Goal: Task Accomplishment & Management: Manage account settings

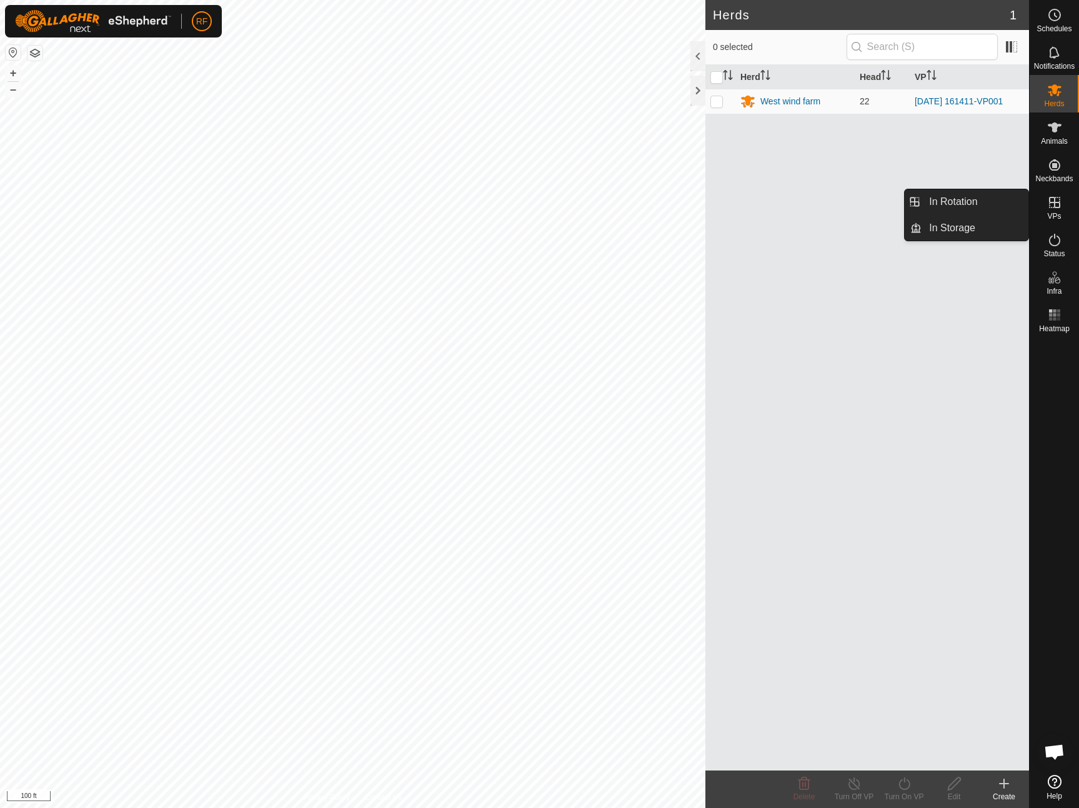
click at [1045, 212] on div "VPs" at bounding box center [1054, 205] width 49 height 37
click at [940, 197] on link "In Rotation" at bounding box center [974, 201] width 107 height 25
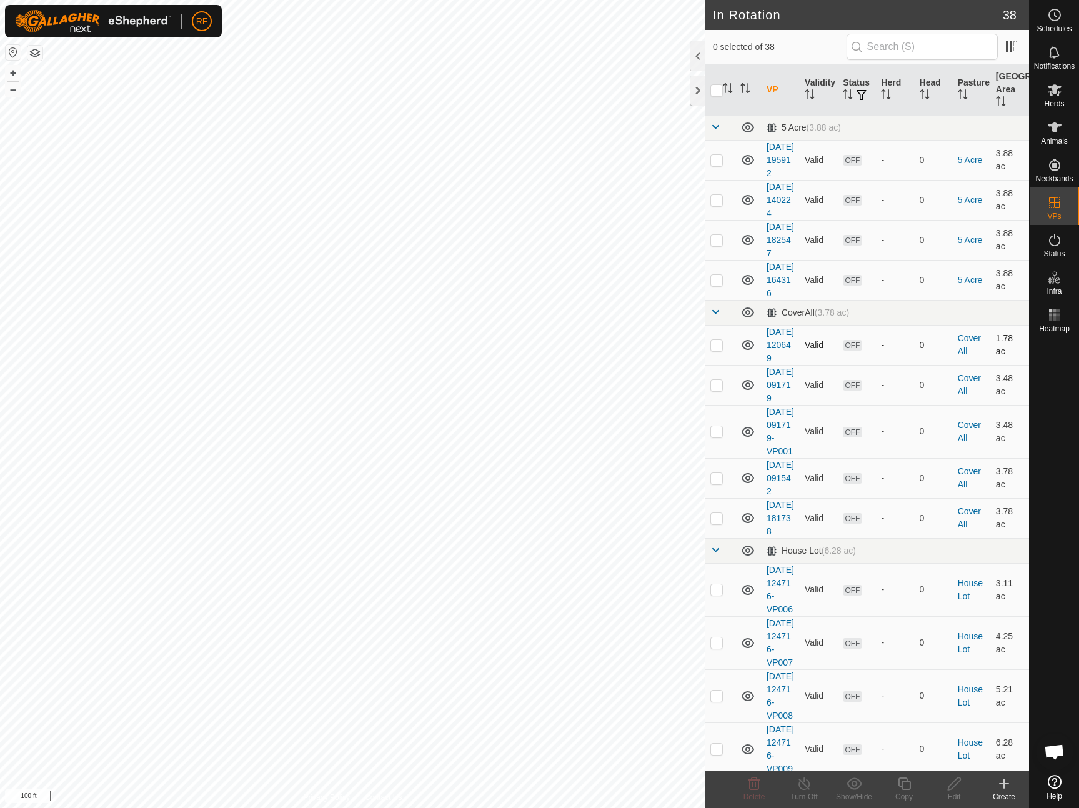
click at [725, 365] on td at bounding box center [720, 345] width 30 height 40
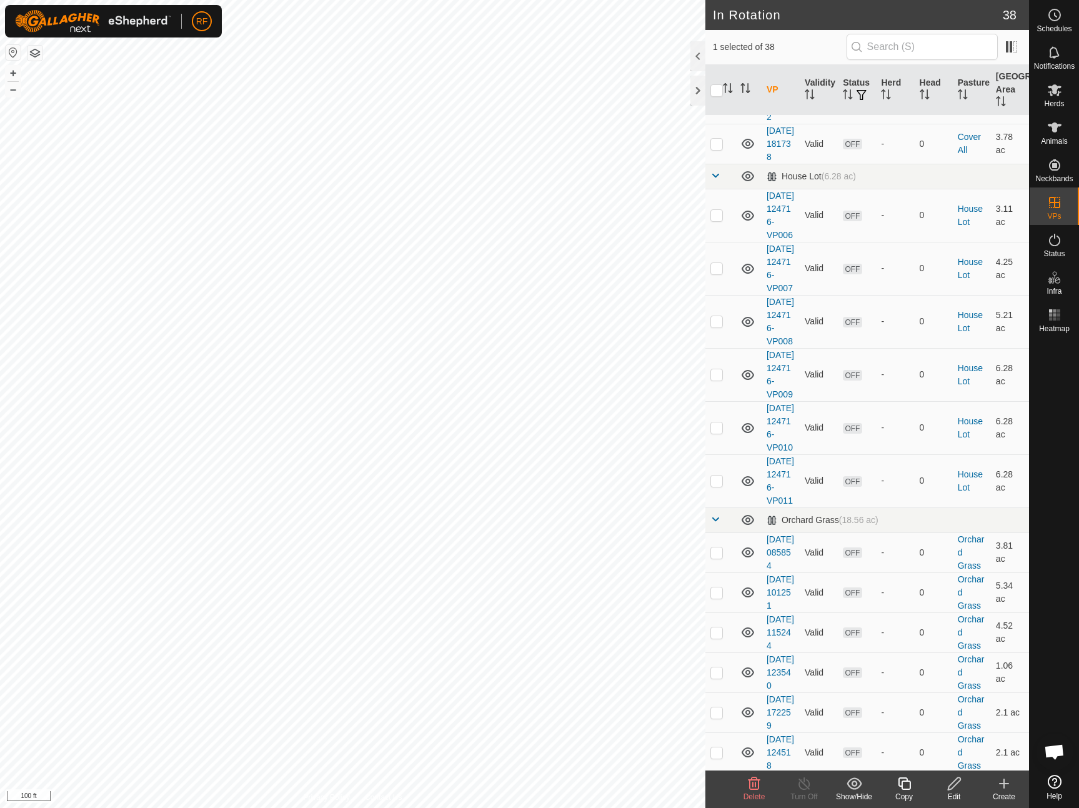
scroll to position [204, 0]
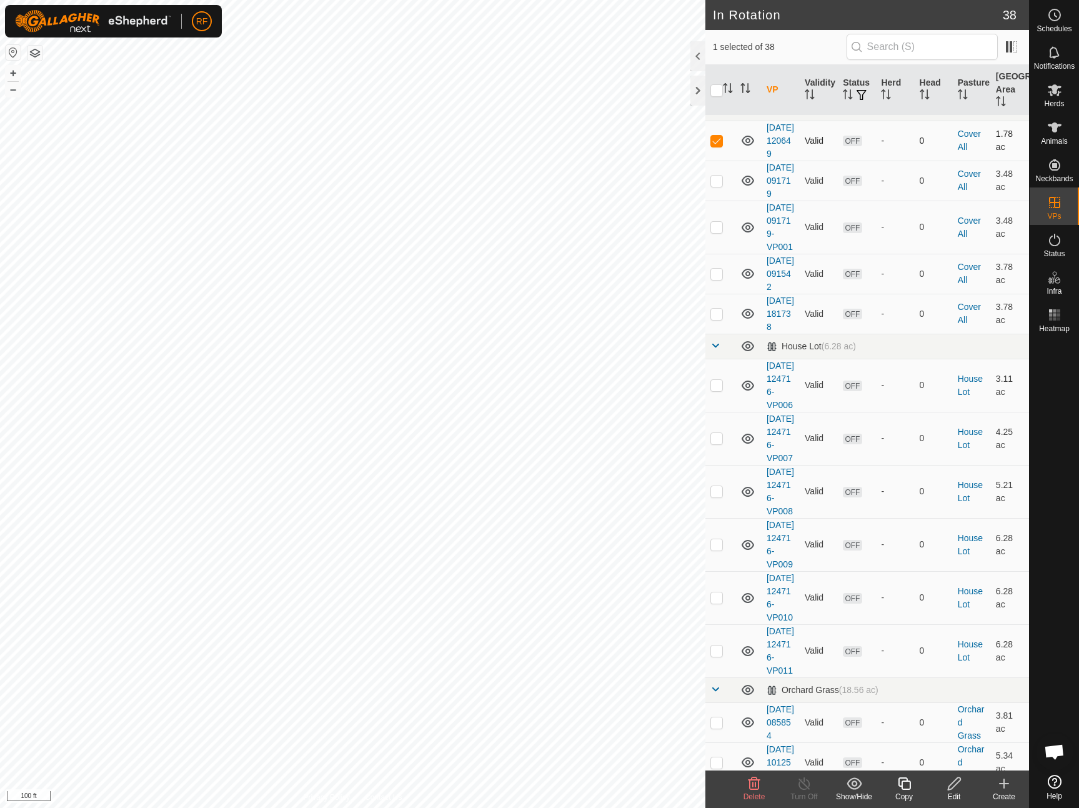
click at [711, 146] on p-checkbox at bounding box center [716, 141] width 12 height 10
checkbox input "false"
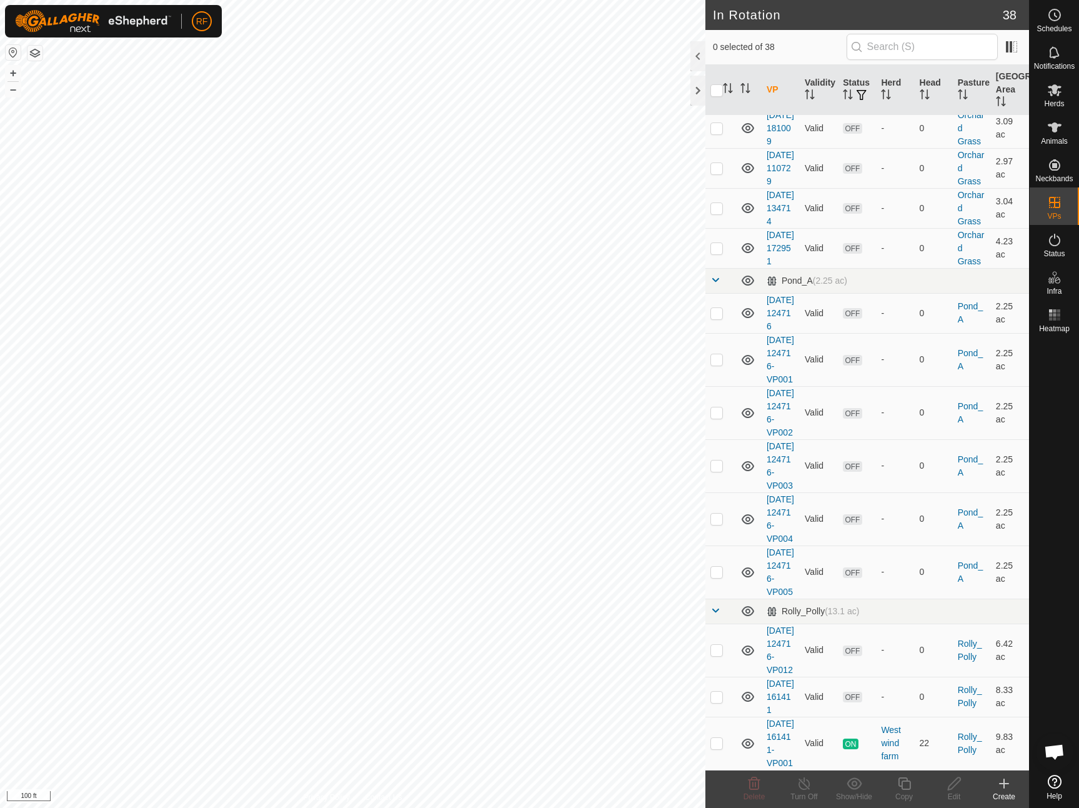
scroll to position [1697, 0]
click at [719, 738] on p-checkbox at bounding box center [716, 743] width 12 height 10
checkbox input "true"
click at [905, 786] on icon at bounding box center [904, 783] width 16 height 15
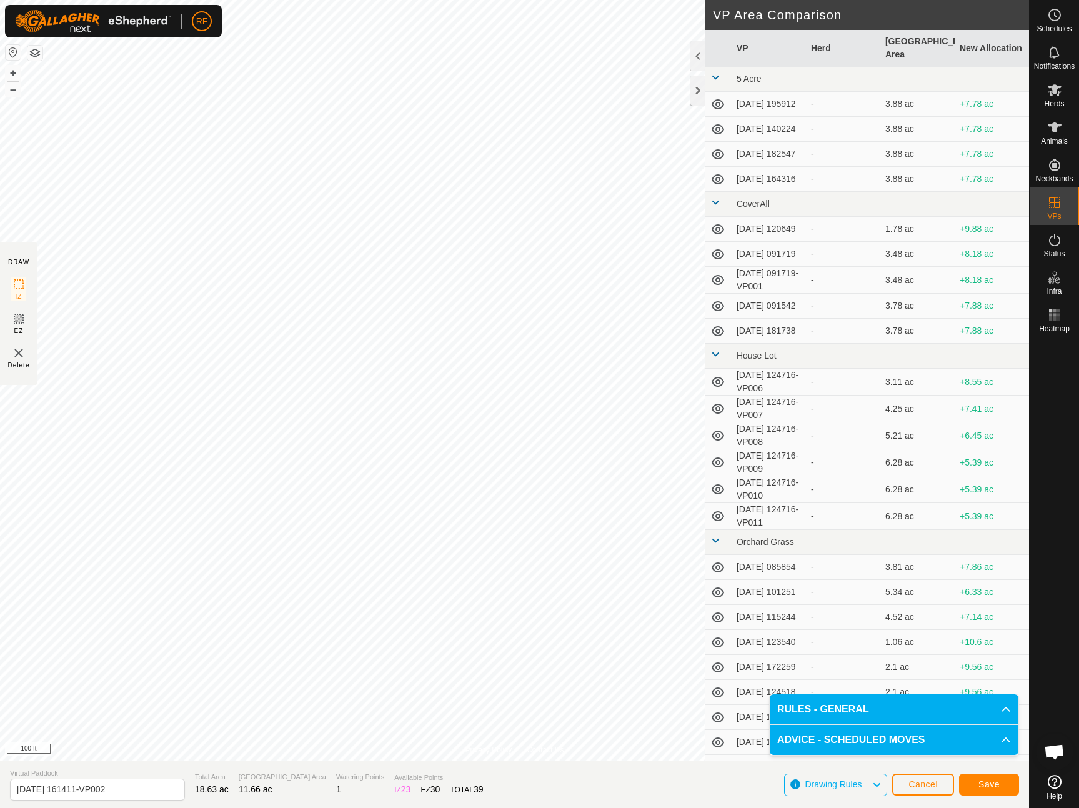
click at [981, 784] on span "Save" at bounding box center [988, 784] width 21 height 10
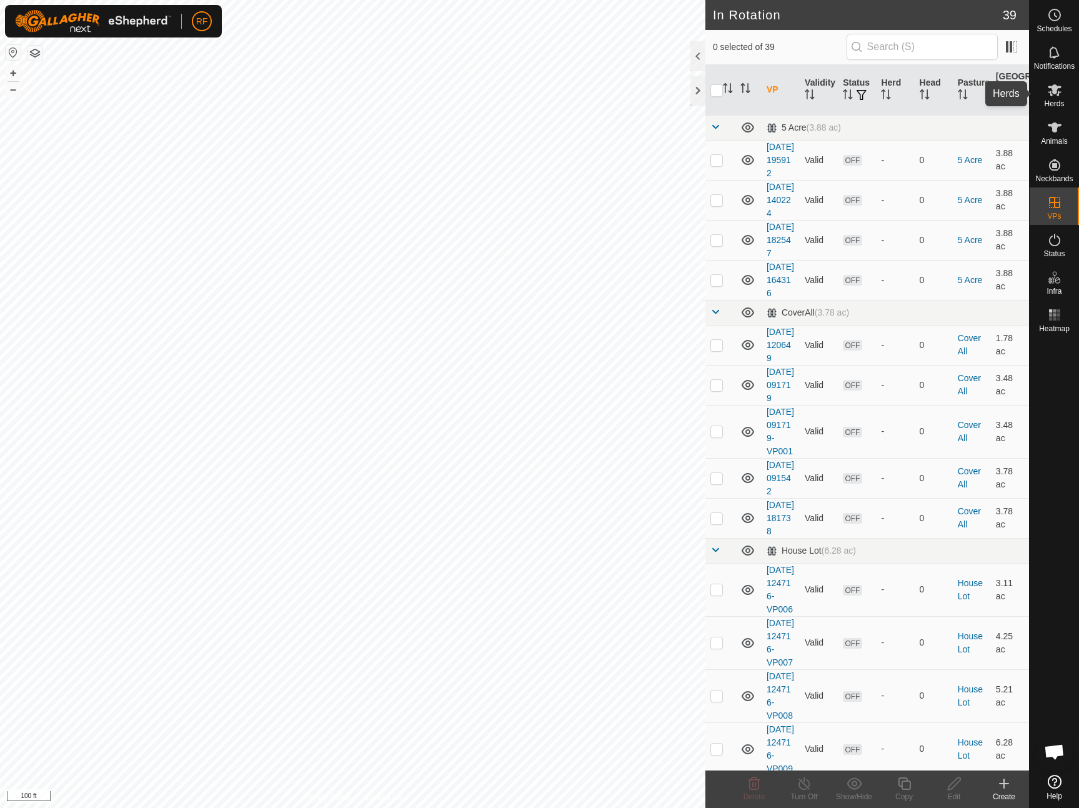
click at [1057, 93] on icon at bounding box center [1054, 89] width 15 height 15
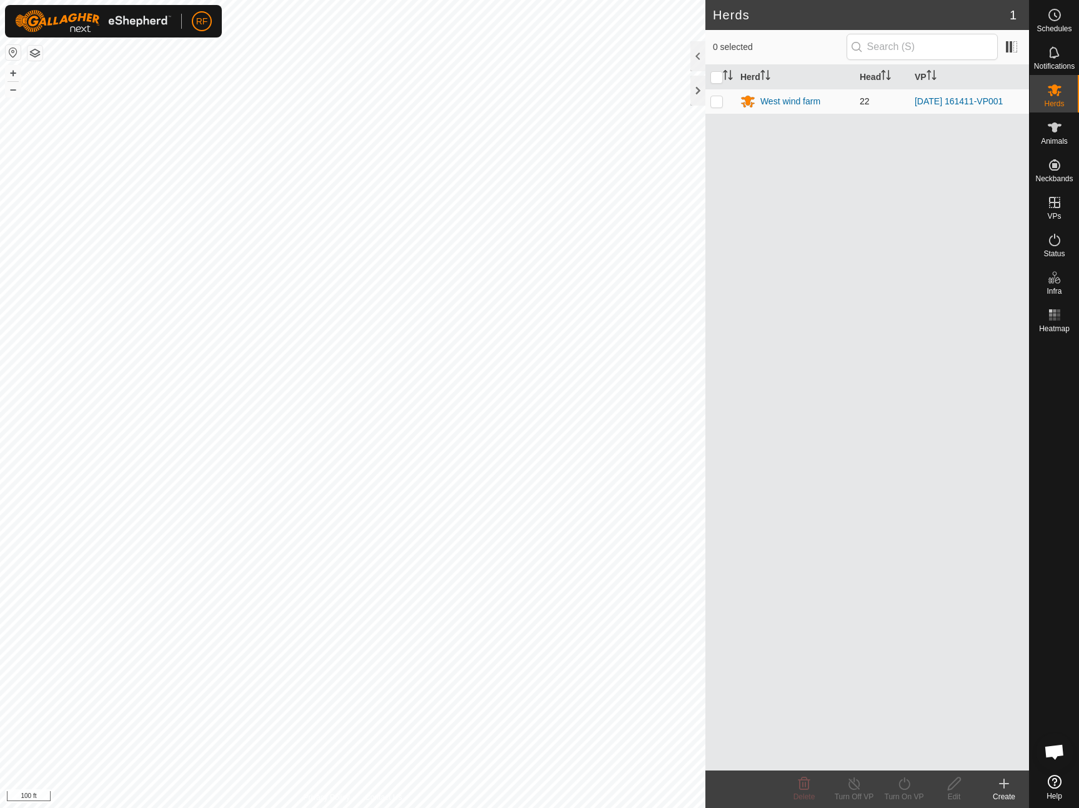
click at [720, 97] on p-checkbox at bounding box center [716, 101] width 12 height 10
checkbox input "true"
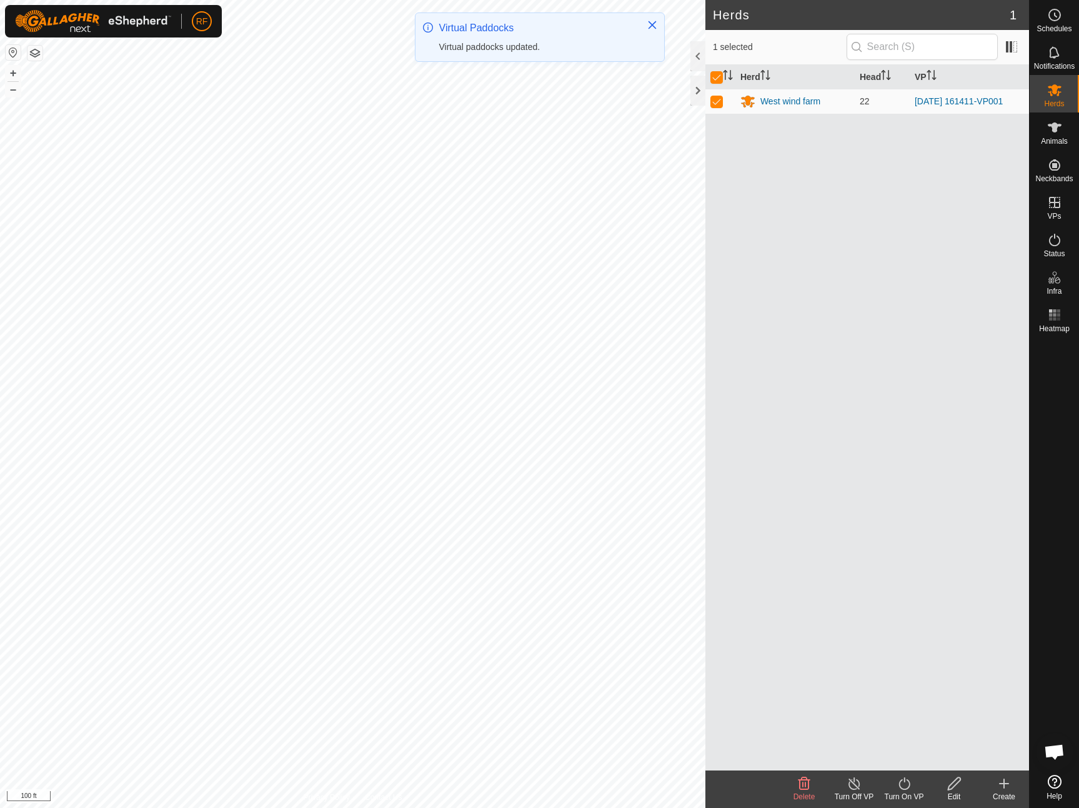
click at [904, 782] on icon at bounding box center [904, 783] width 16 height 15
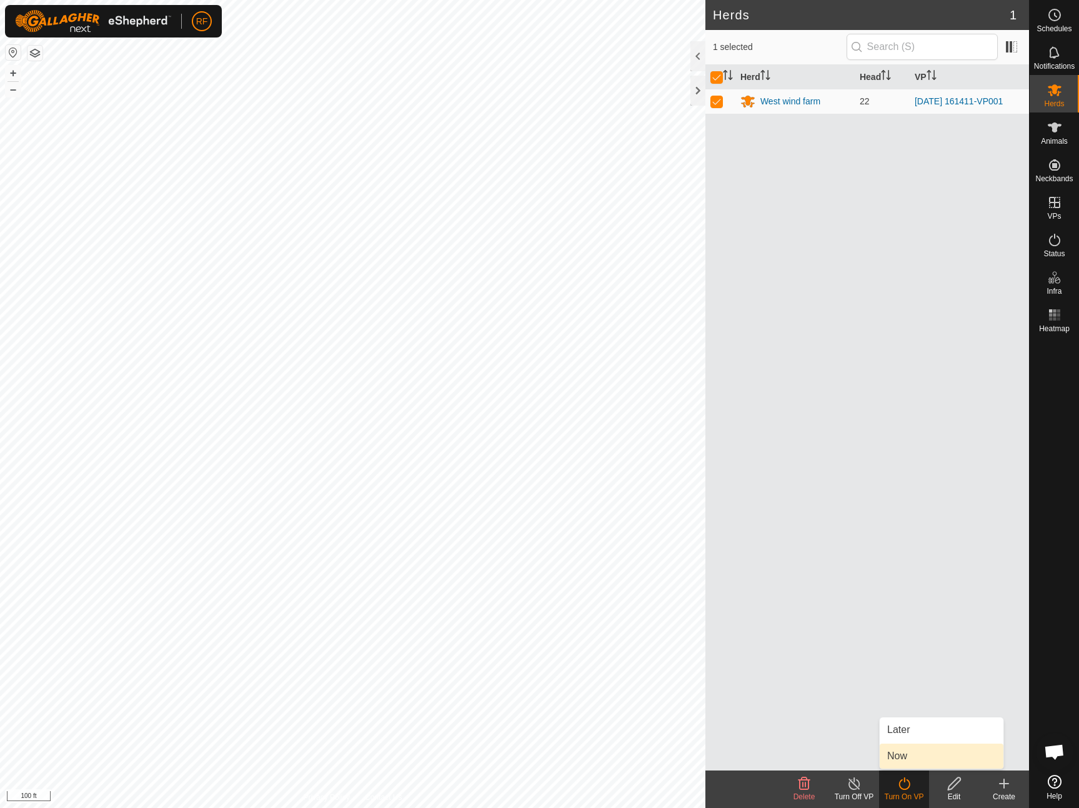
click at [899, 757] on link "Now" at bounding box center [942, 755] width 124 height 25
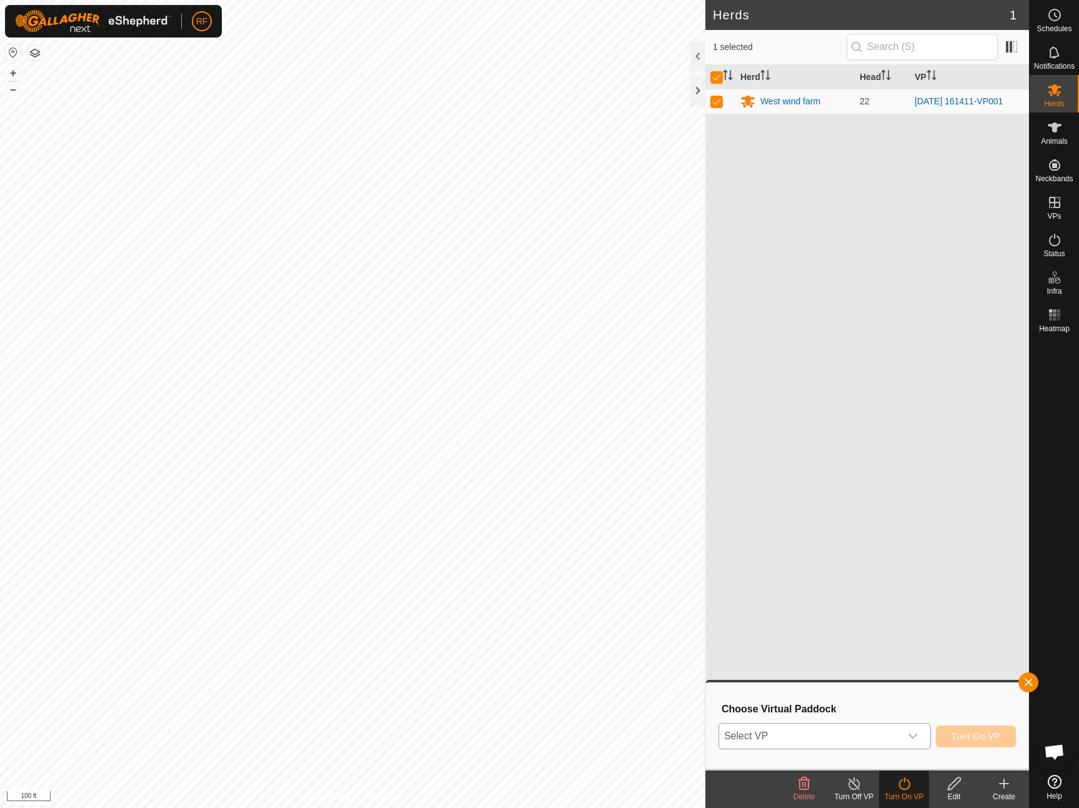
click at [911, 738] on icon "dropdown trigger" at bounding box center [913, 736] width 10 height 10
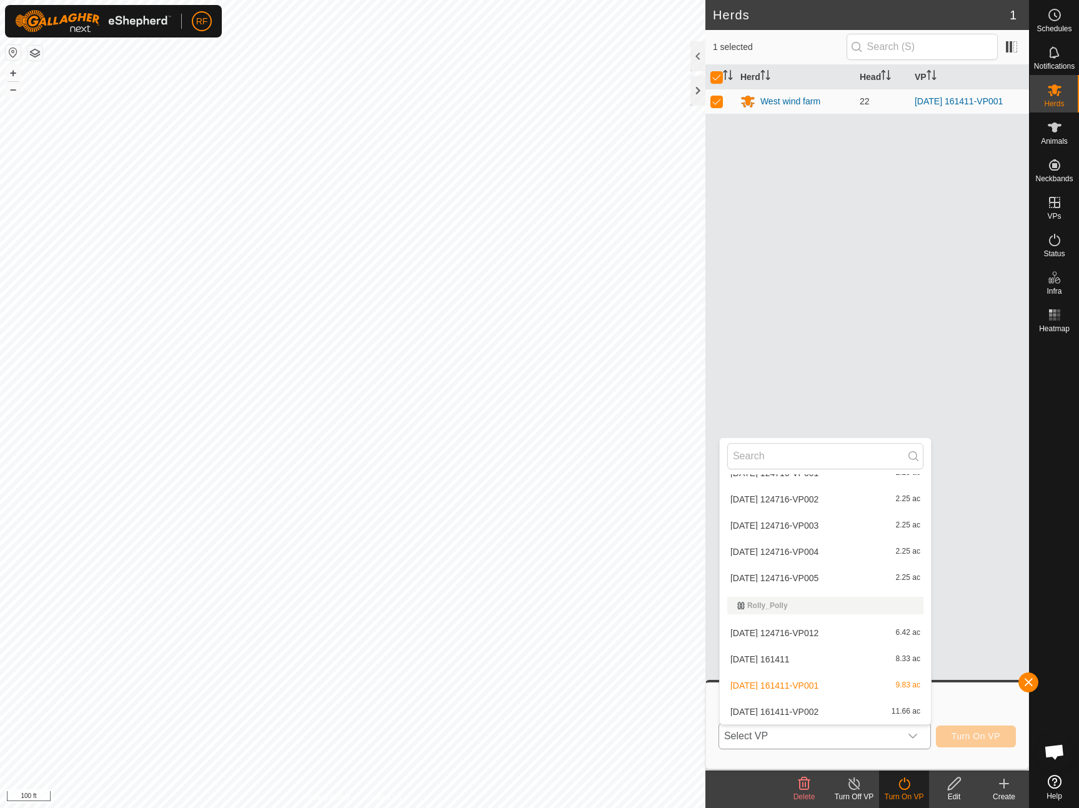
scroll to position [945, 0]
click at [813, 709] on li "[DATE] 161411-VP002 11.66 ac" at bounding box center [825, 711] width 211 height 25
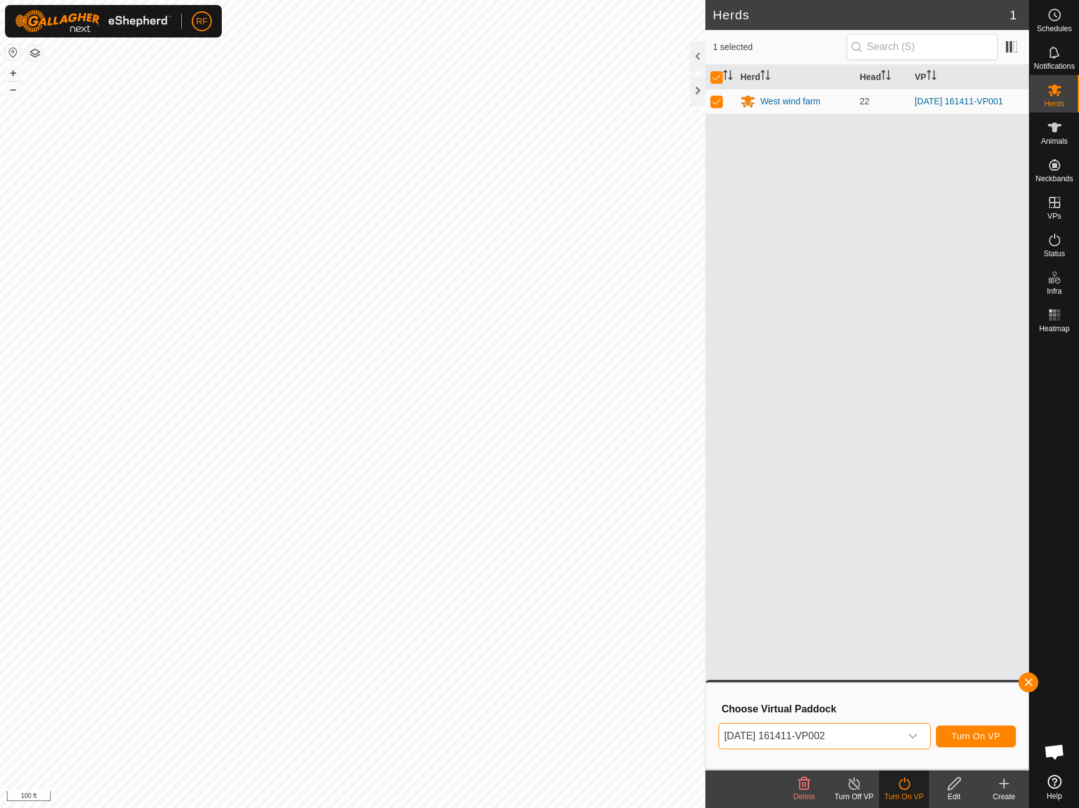
click at [978, 735] on span "Turn On VP" at bounding box center [975, 736] width 49 height 10
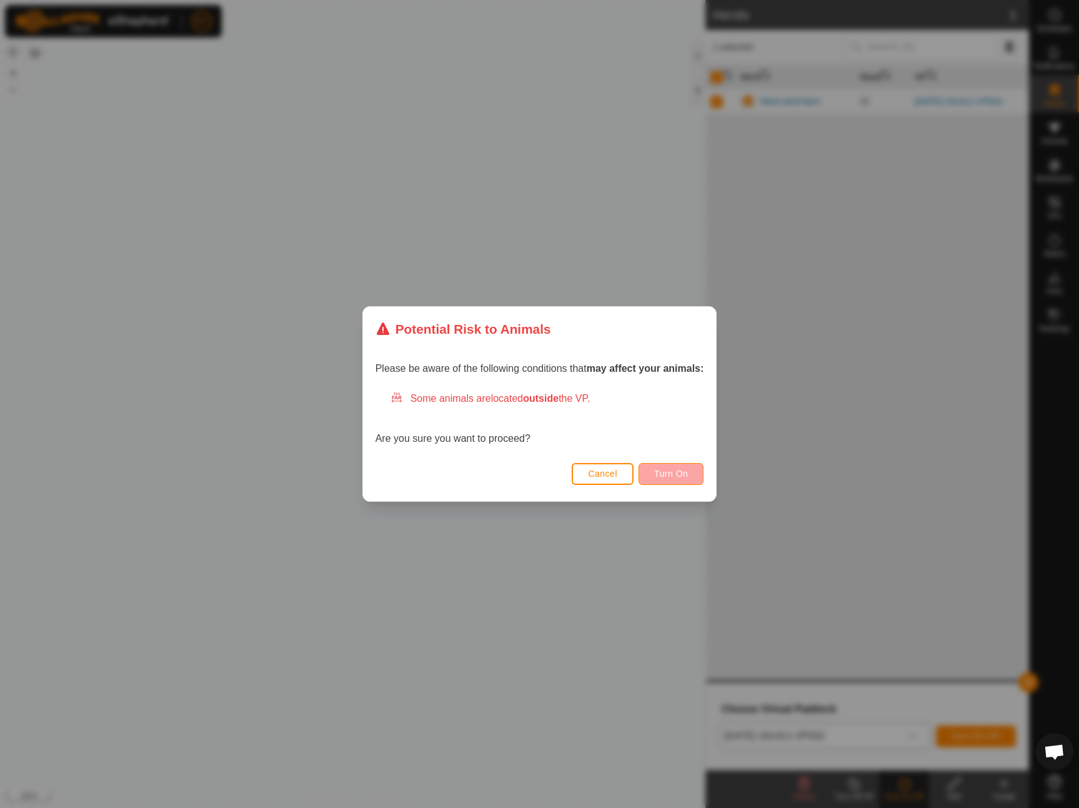
click at [682, 472] on span "Turn On" at bounding box center [671, 474] width 34 height 10
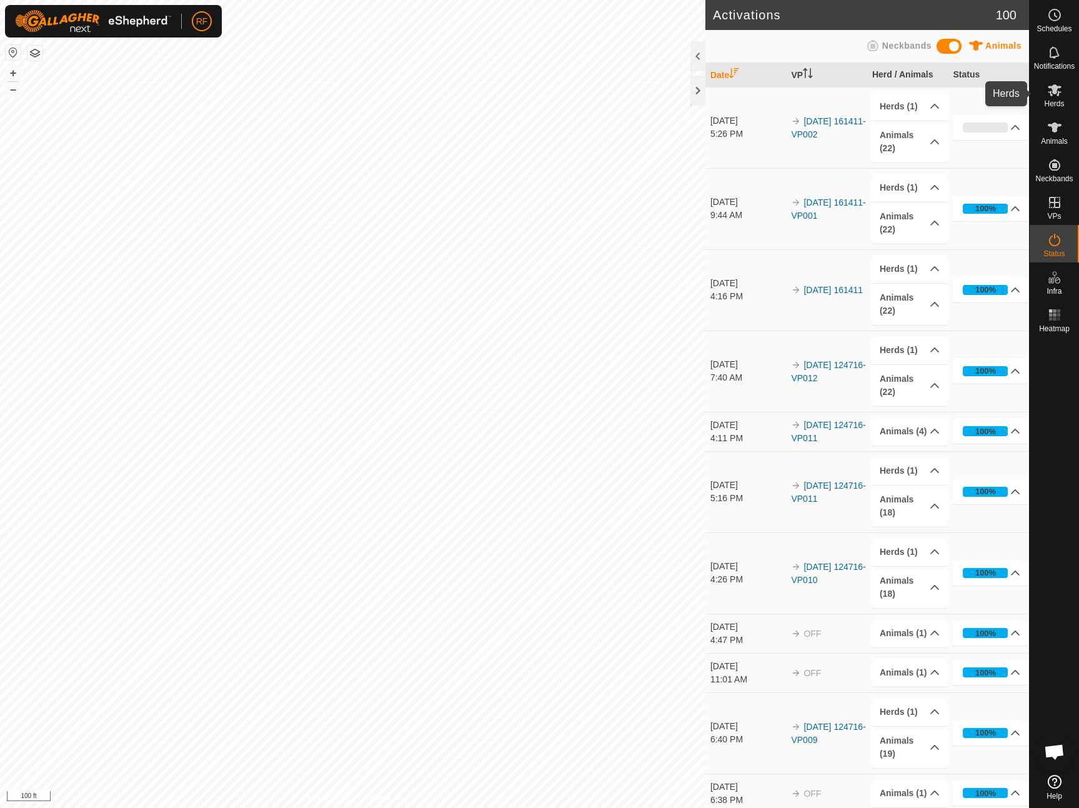
click at [1065, 92] on es-mob-svg-icon at bounding box center [1054, 90] width 22 height 20
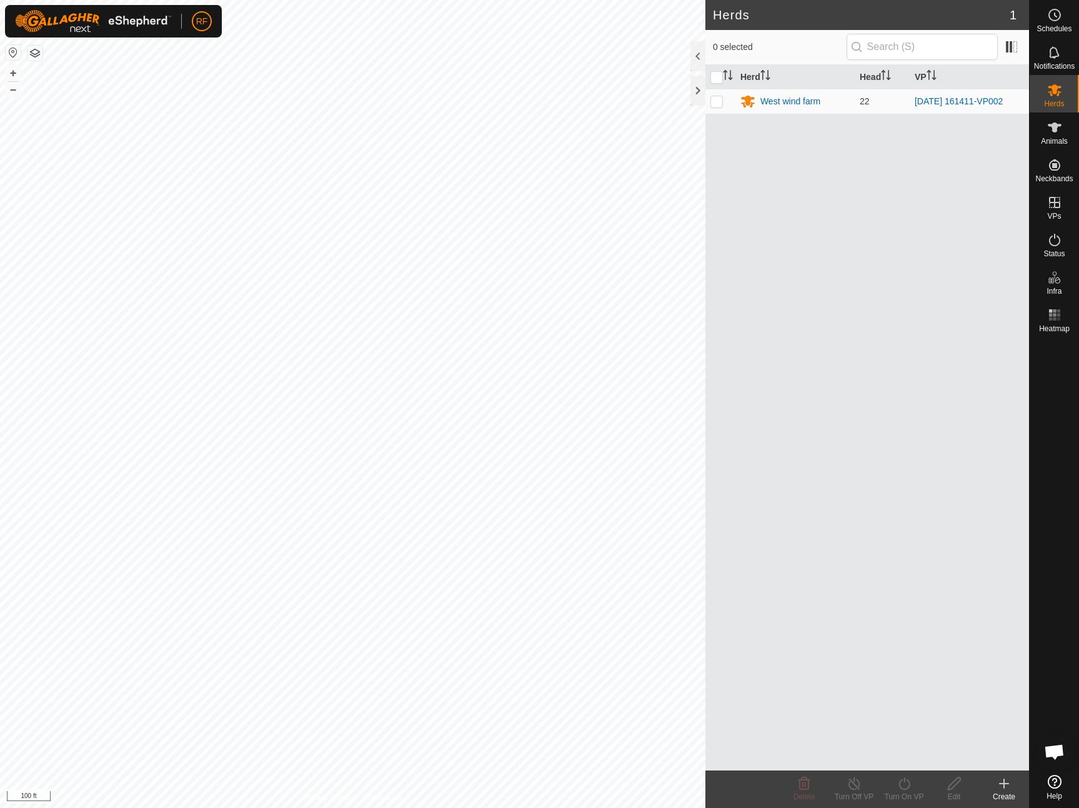
click at [1002, 790] on icon at bounding box center [1003, 783] width 15 height 15
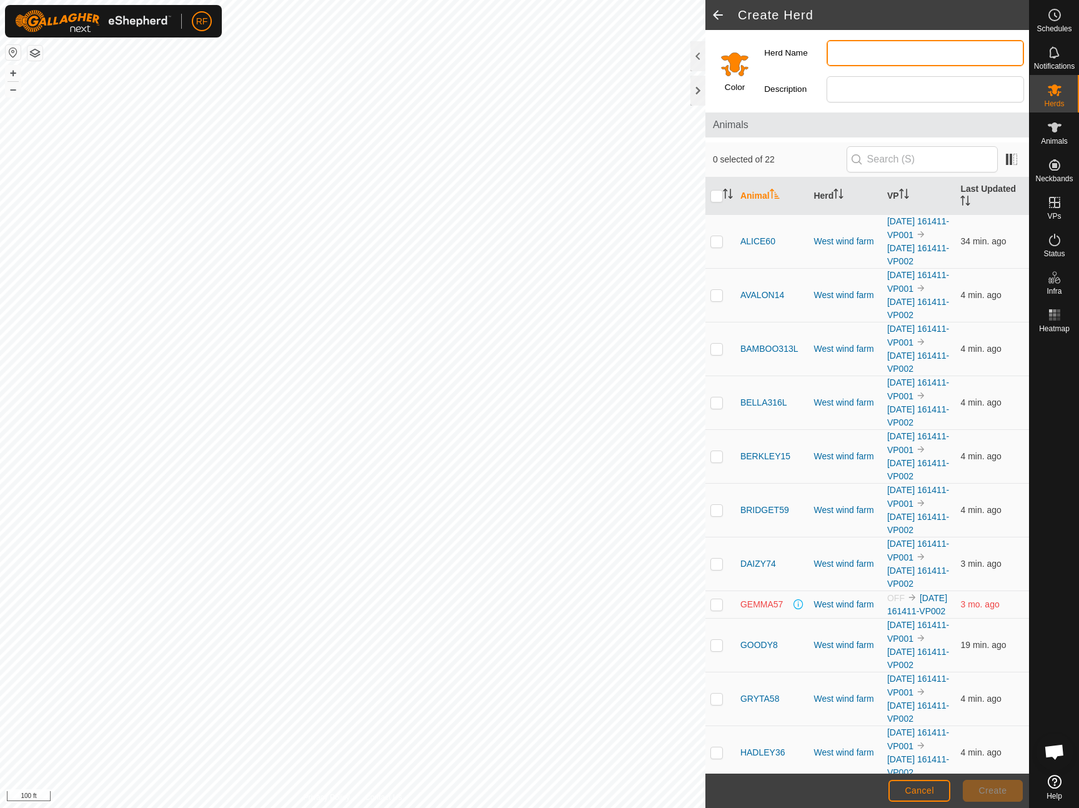
click at [883, 51] on input "Herd Name" at bounding box center [924, 53] width 197 height 26
type input "w"
type input "[GEOGRAPHIC_DATA]"
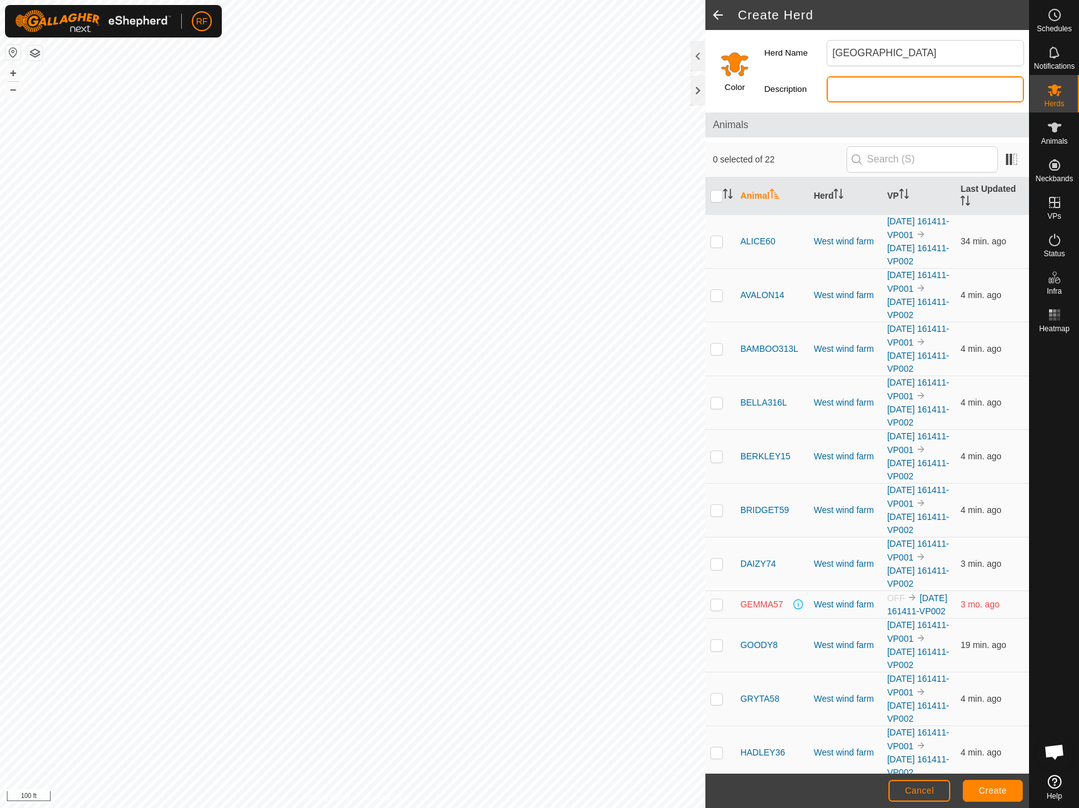
click at [857, 88] on input "Description" at bounding box center [924, 89] width 197 height 26
type input "Eastern Herd"
click at [996, 793] on span "Create" at bounding box center [993, 790] width 28 height 10
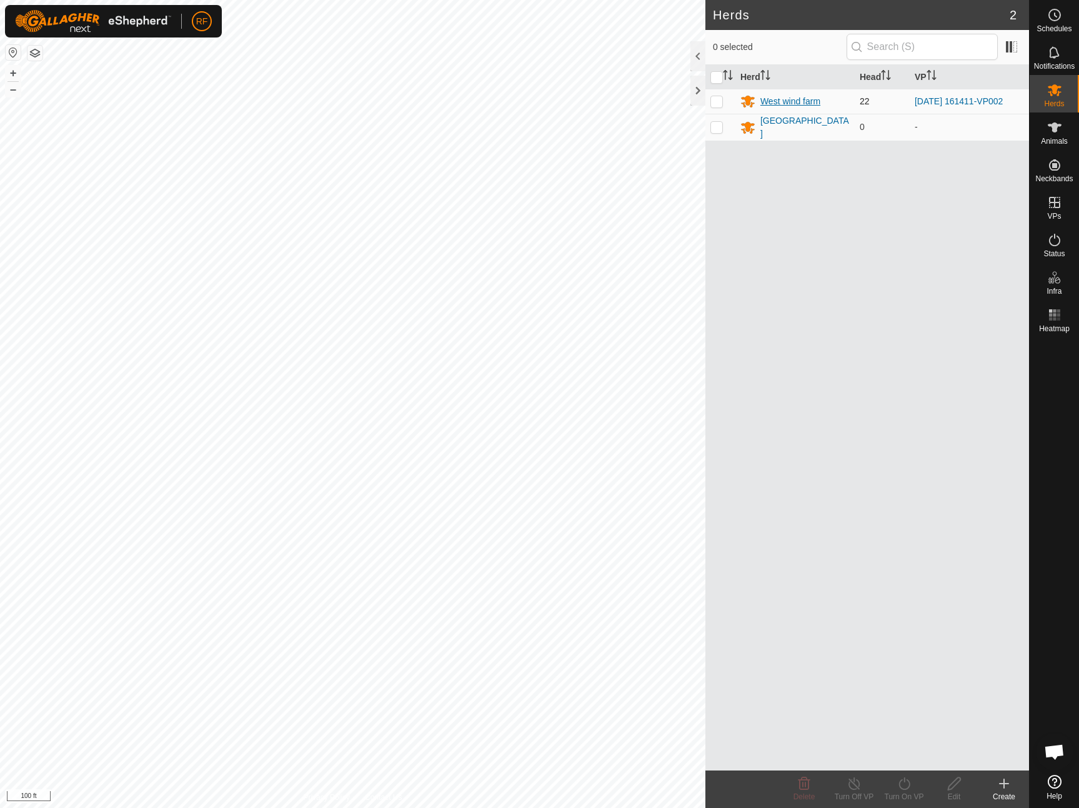
click at [792, 98] on div "West wind farm" at bounding box center [790, 101] width 60 height 13
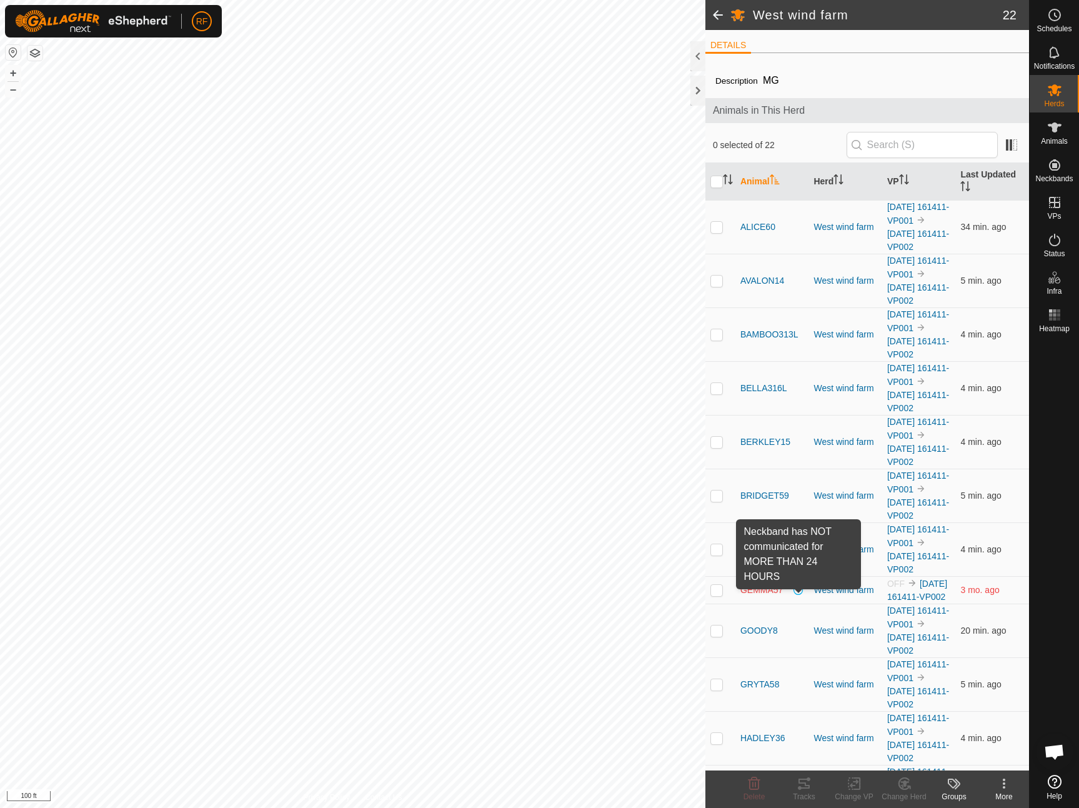
click at [796, 595] on span at bounding box center [798, 590] width 10 height 10
click at [797, 595] on span at bounding box center [798, 590] width 10 height 10
click at [755, 595] on span "GEMMA57" at bounding box center [761, 589] width 42 height 13
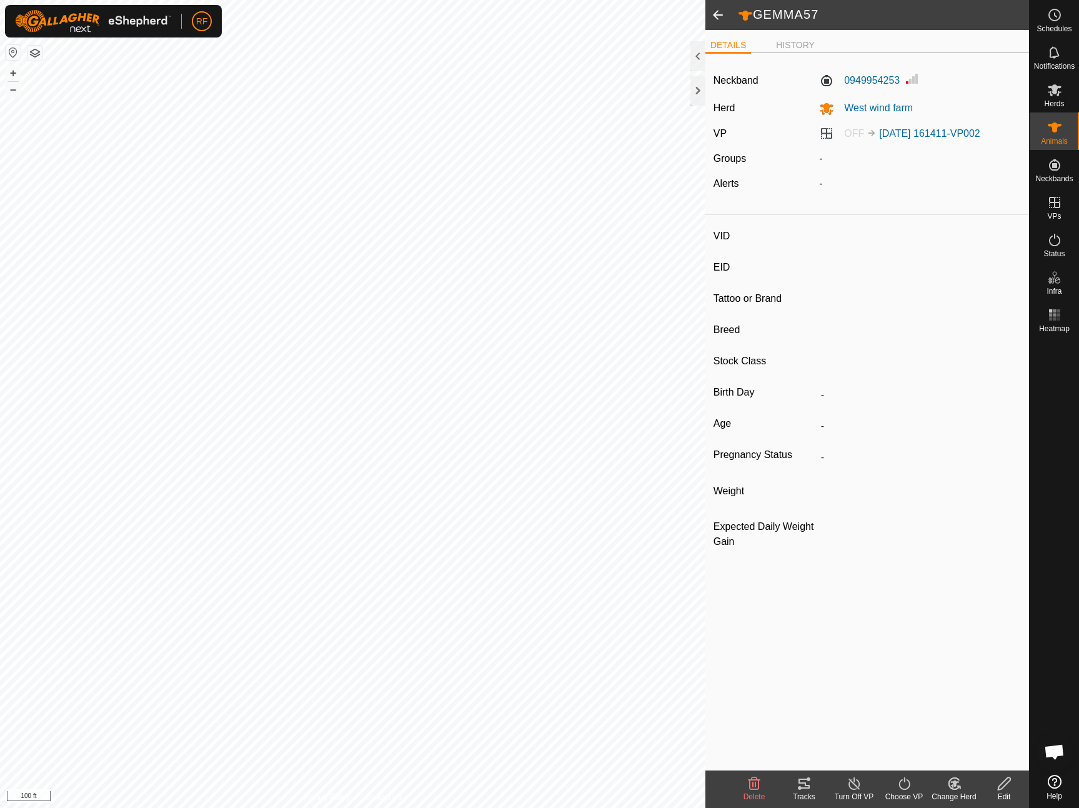
type input "GEMMA57"
type input "-"
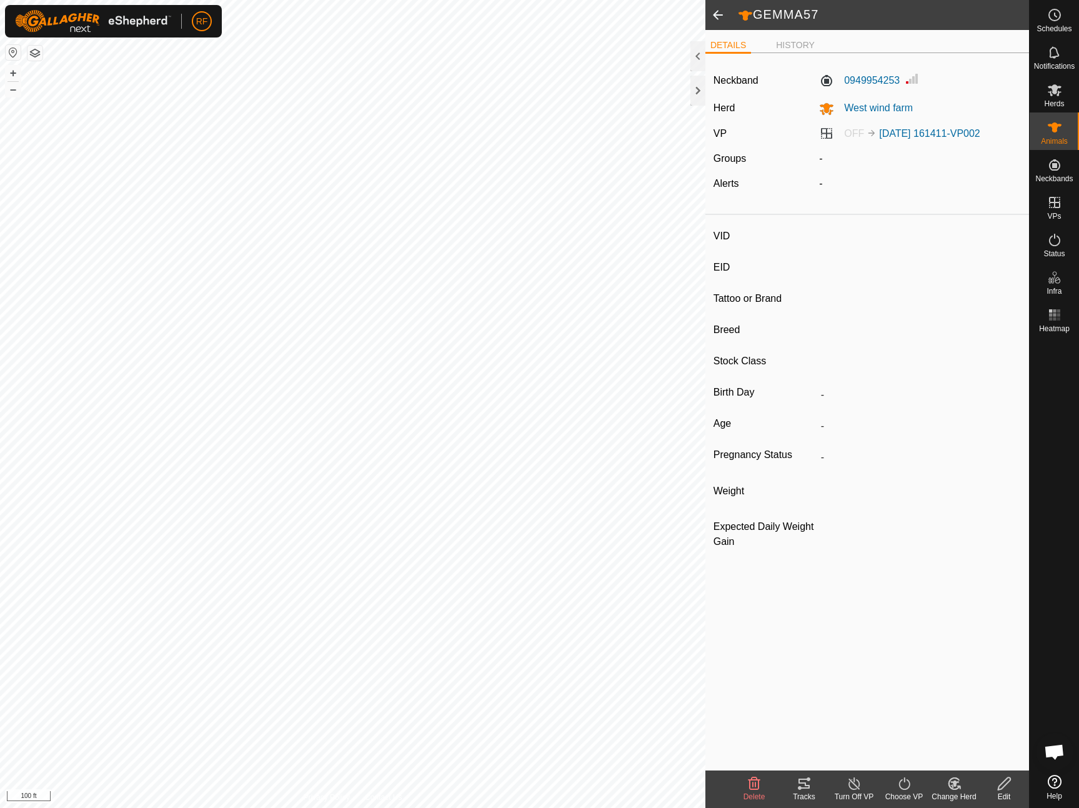
type input "0 kg"
type input "-"
click at [858, 76] on label "0949954253" at bounding box center [859, 80] width 81 height 15
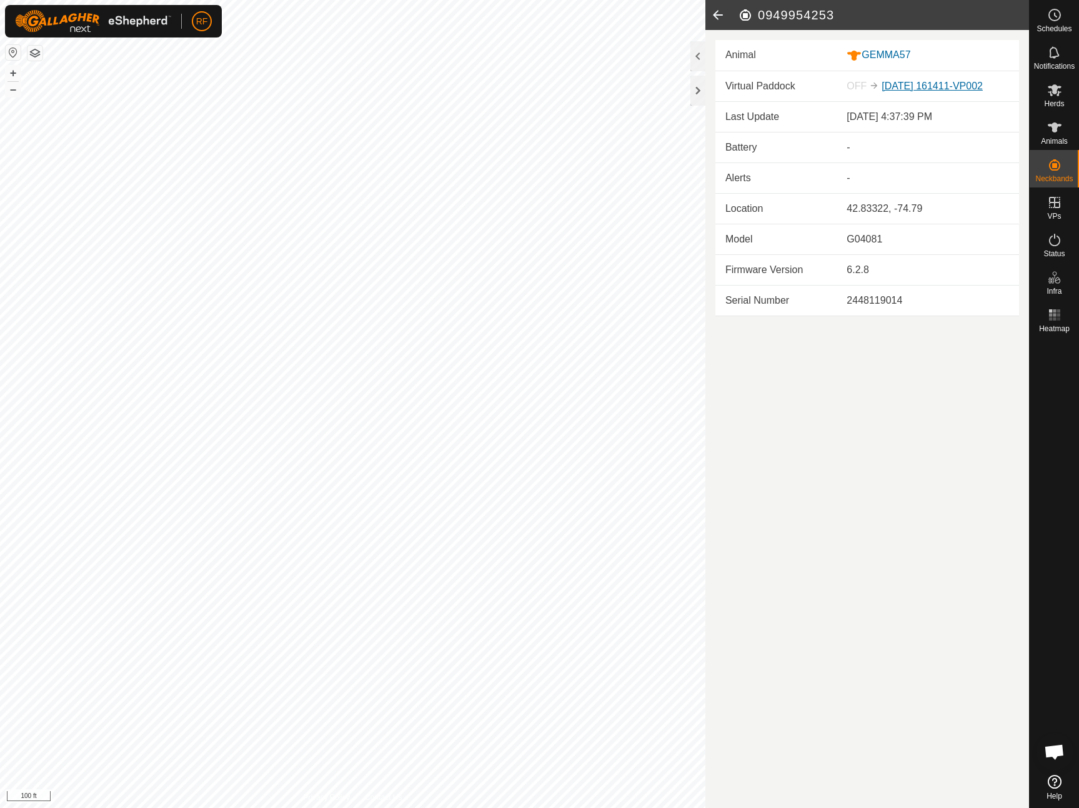
click at [959, 91] on link "[DATE] 161411-VP002" at bounding box center [931, 86] width 101 height 11
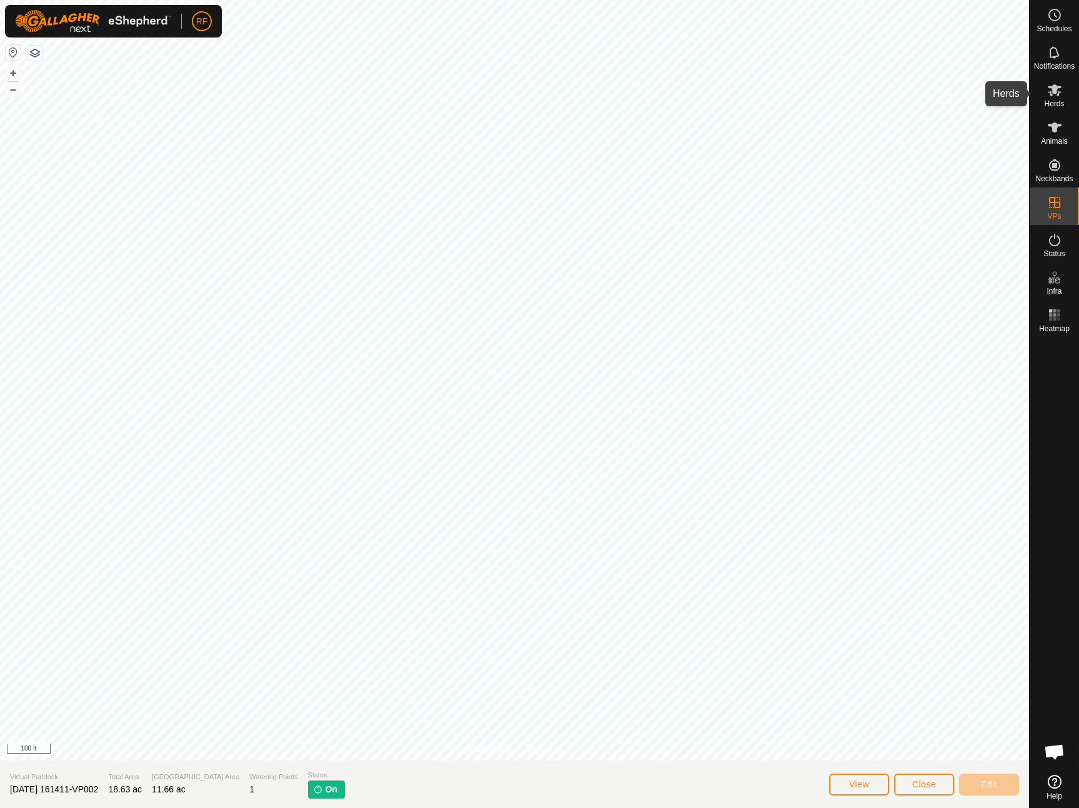
click at [1055, 90] on icon at bounding box center [1055, 90] width 14 height 12
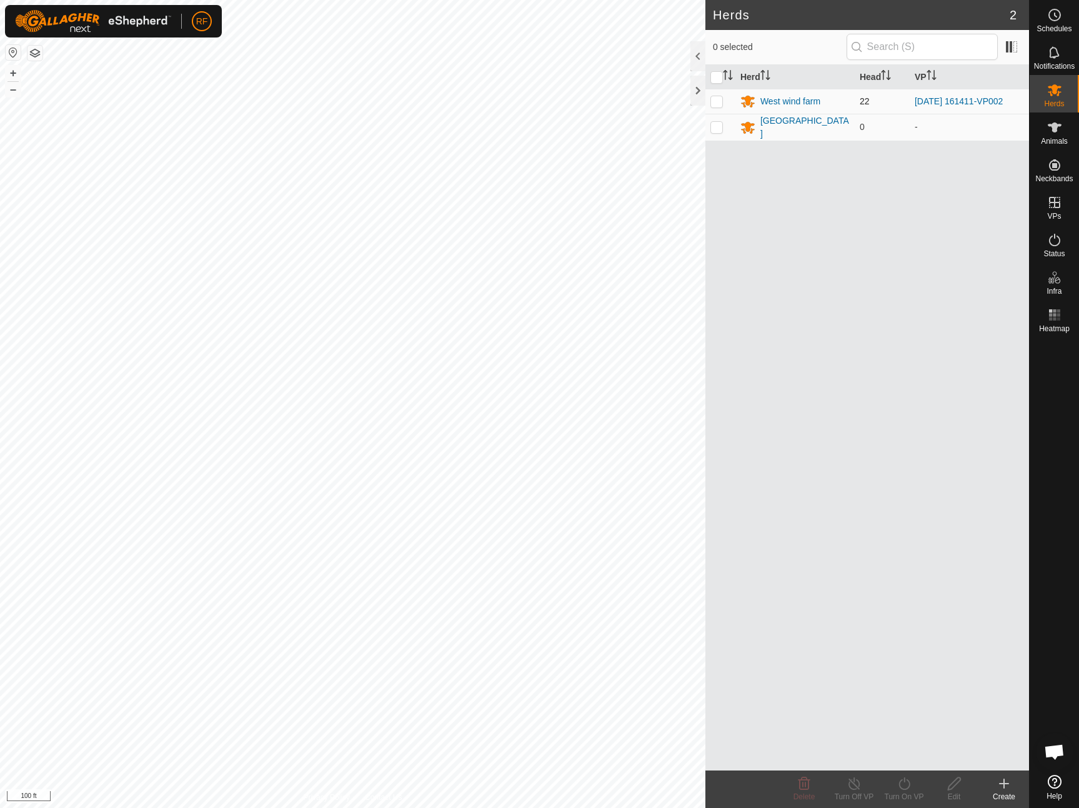
click at [715, 100] on p-checkbox at bounding box center [716, 101] width 12 height 10
checkbox input "true"
click at [1058, 136] on es-animals-svg-icon at bounding box center [1054, 127] width 22 height 20
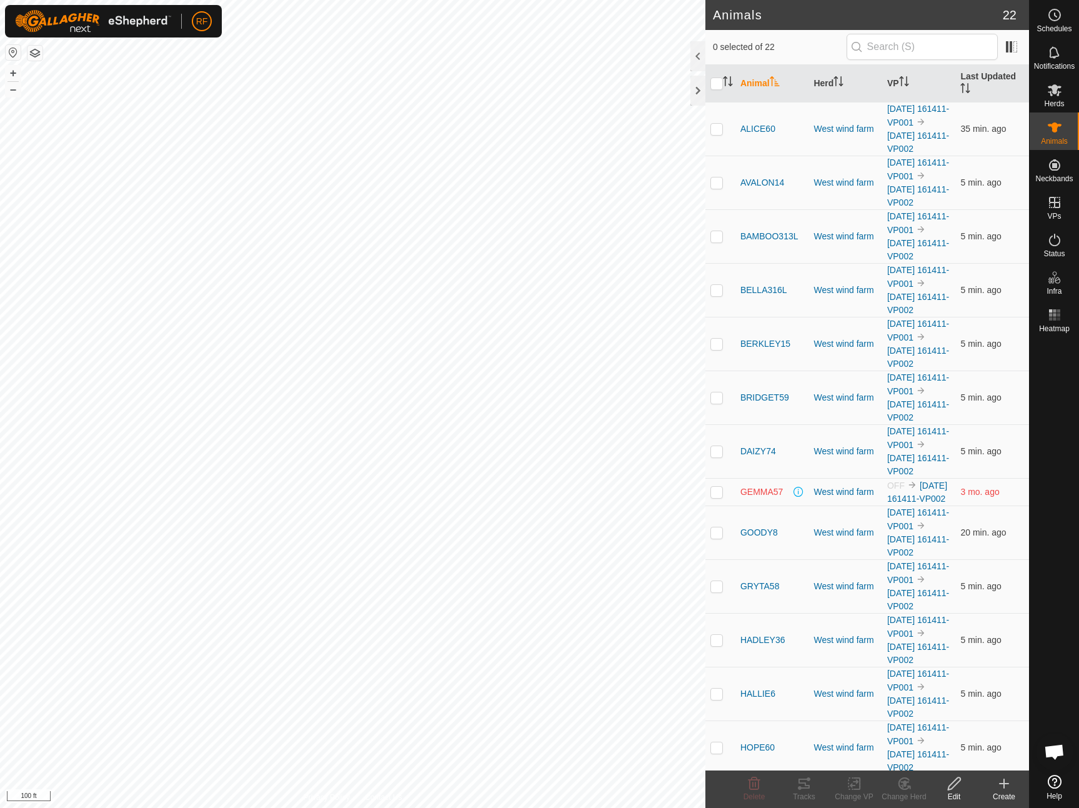
click at [717, 494] on p-checkbox at bounding box center [716, 492] width 12 height 10
click at [716, 497] on p-checkbox at bounding box center [716, 492] width 12 height 10
click at [715, 497] on p-checkbox at bounding box center [716, 492] width 12 height 10
click at [716, 497] on p-checkbox at bounding box center [716, 492] width 12 height 10
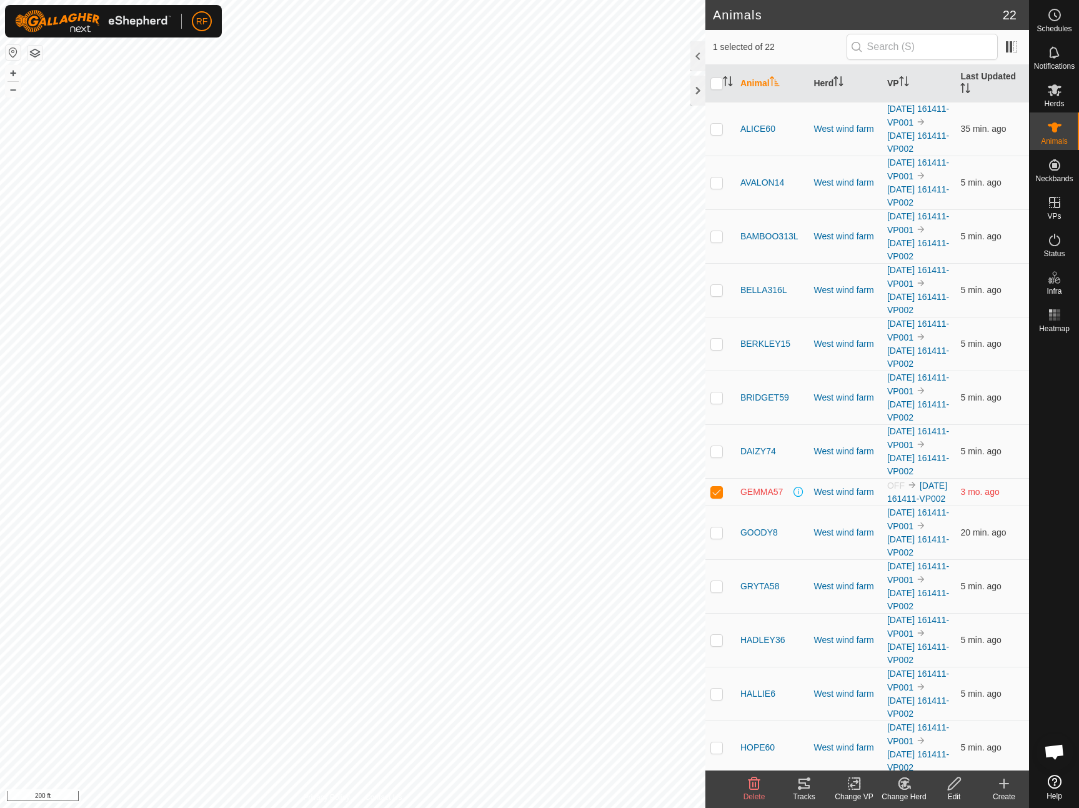
click at [717, 497] on p-checkbox at bounding box center [716, 492] width 12 height 10
checkbox input "false"
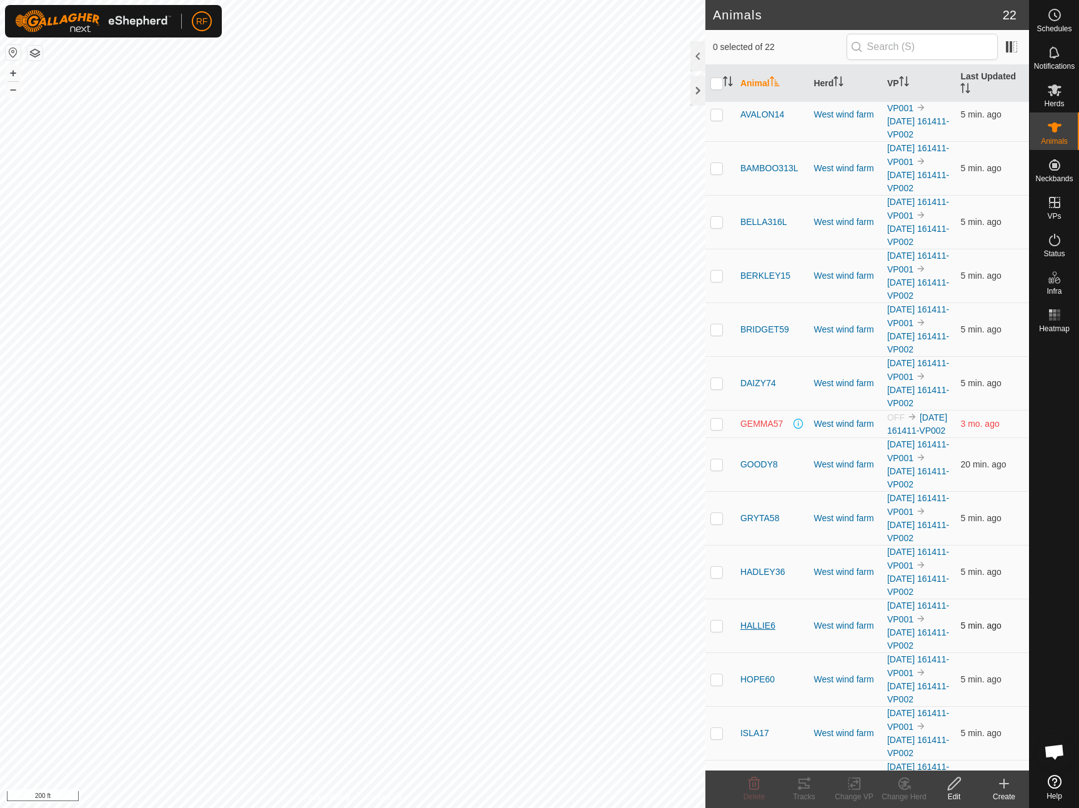
scroll to position [69, 0]
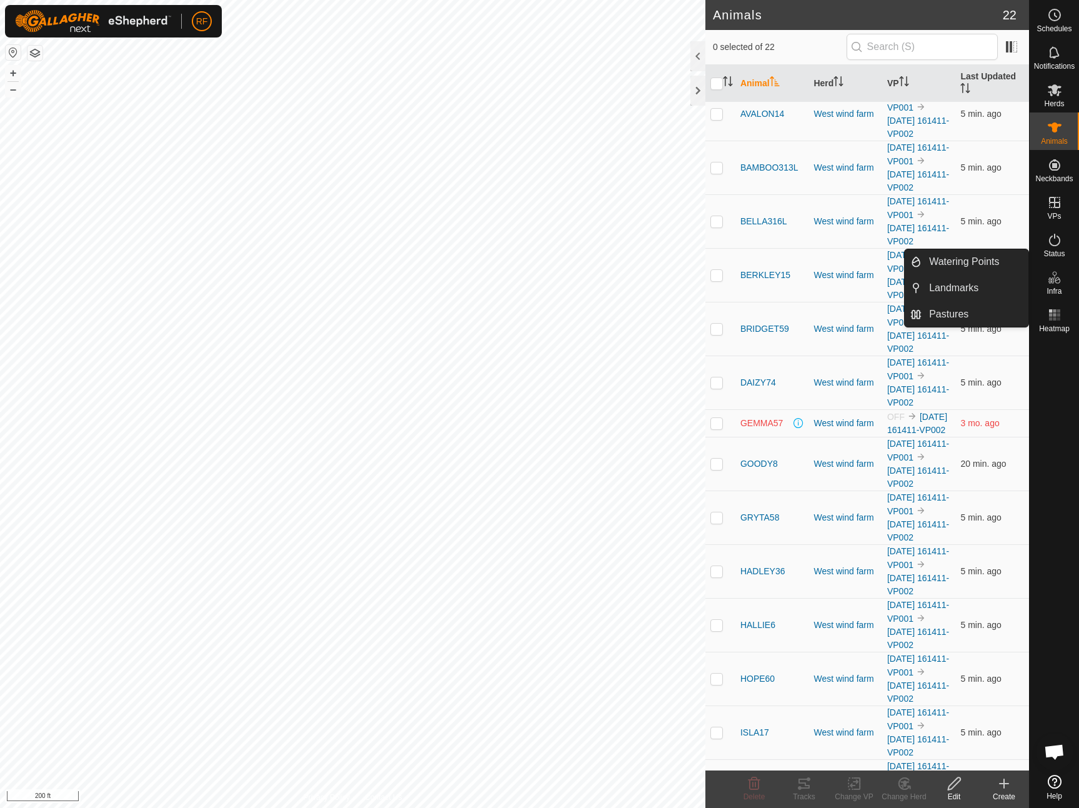
click at [1058, 292] on span "Infra" at bounding box center [1053, 290] width 15 height 7
click at [925, 291] on link "Landmarks" at bounding box center [974, 287] width 107 height 25
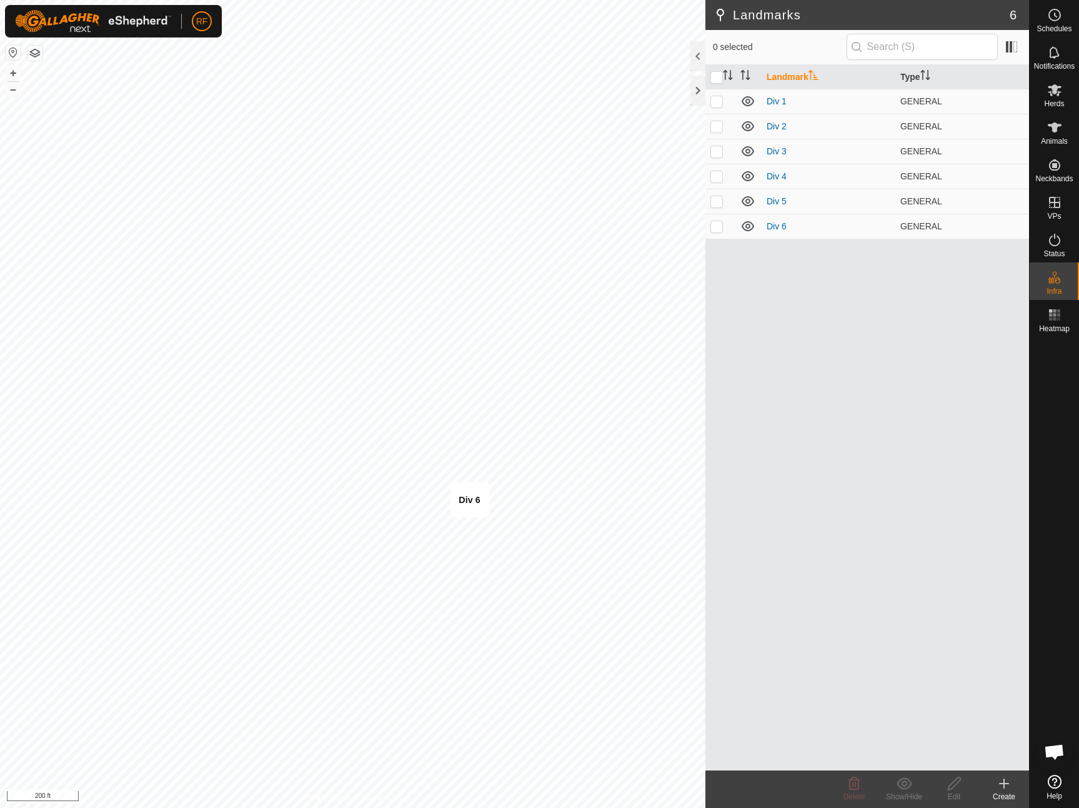
checkbox input "true"
click at [717, 103] on p-checkbox at bounding box center [716, 101] width 12 height 10
checkbox input "true"
drag, startPoint x: 715, startPoint y: 121, endPoint x: 722, endPoint y: 146, distance: 25.9
click at [716, 122] on p-checkbox at bounding box center [716, 126] width 12 height 10
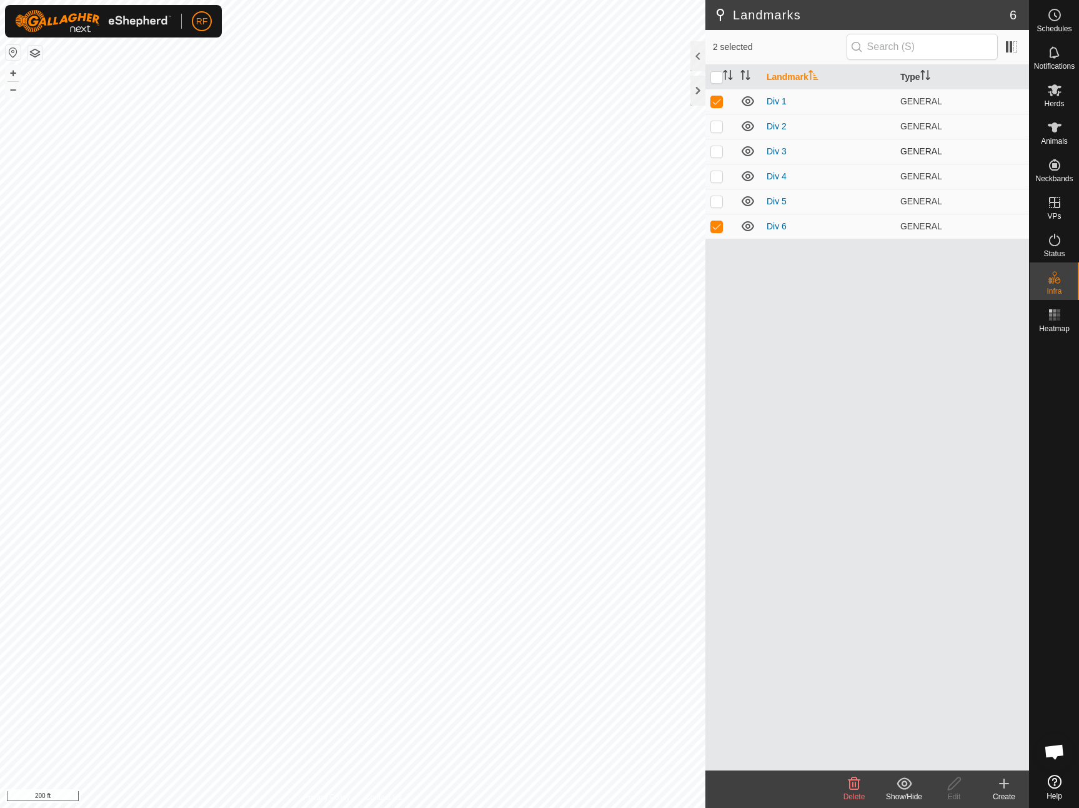
checkbox input "true"
drag, startPoint x: 717, startPoint y: 153, endPoint x: 718, endPoint y: 164, distance: 10.7
click at [718, 154] on p-checkbox at bounding box center [716, 151] width 12 height 10
checkbox input "true"
click at [717, 189] on td at bounding box center [720, 176] width 30 height 25
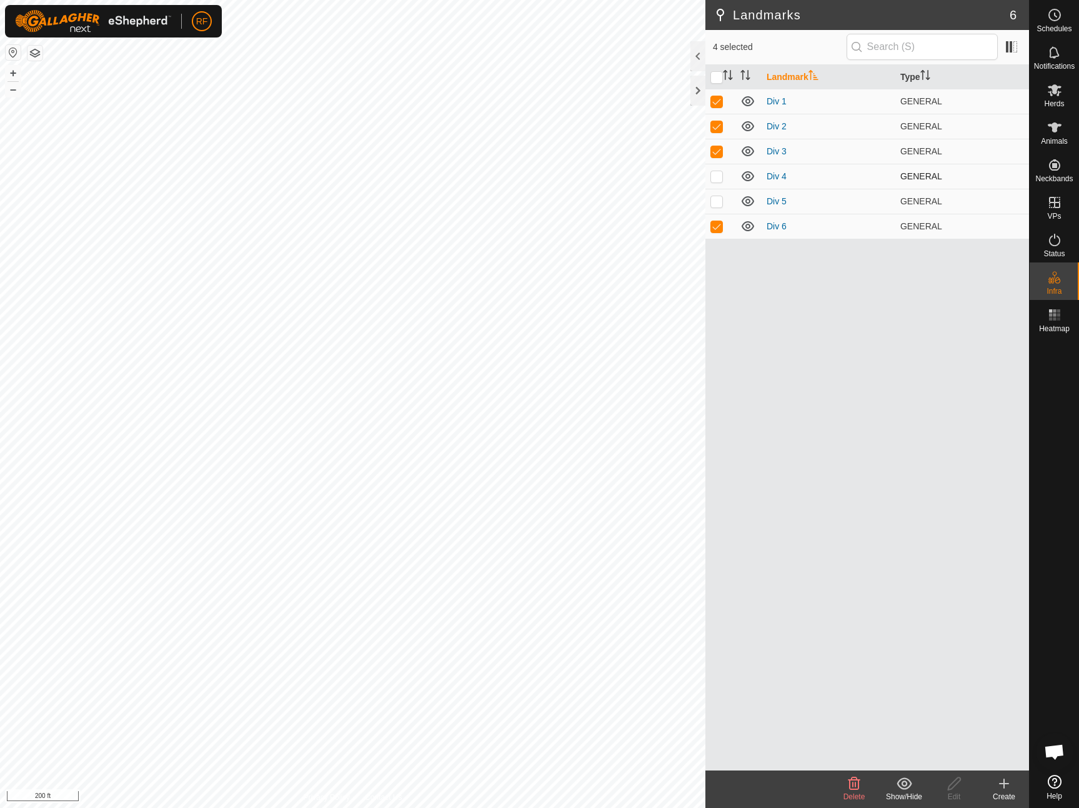
checkbox input "true"
click at [717, 206] on td at bounding box center [720, 201] width 30 height 25
checkbox input "true"
click at [855, 782] on icon at bounding box center [854, 783] width 12 height 12
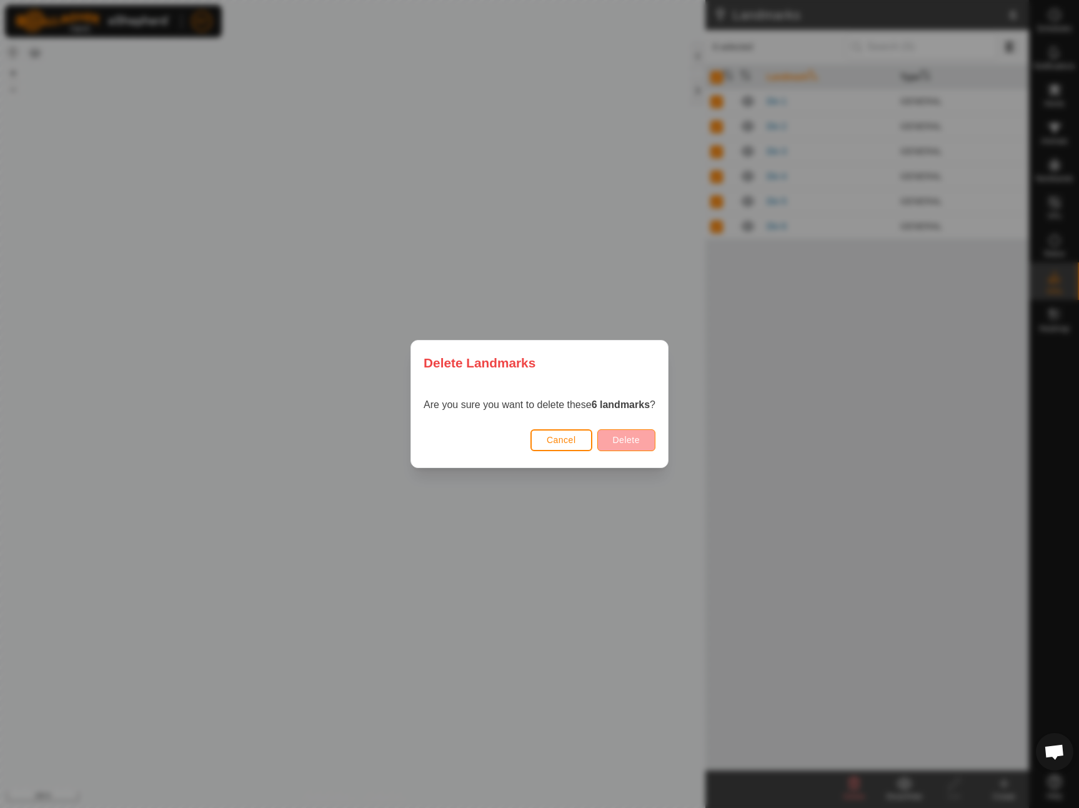
click at [628, 444] on span "Delete" at bounding box center [626, 440] width 27 height 10
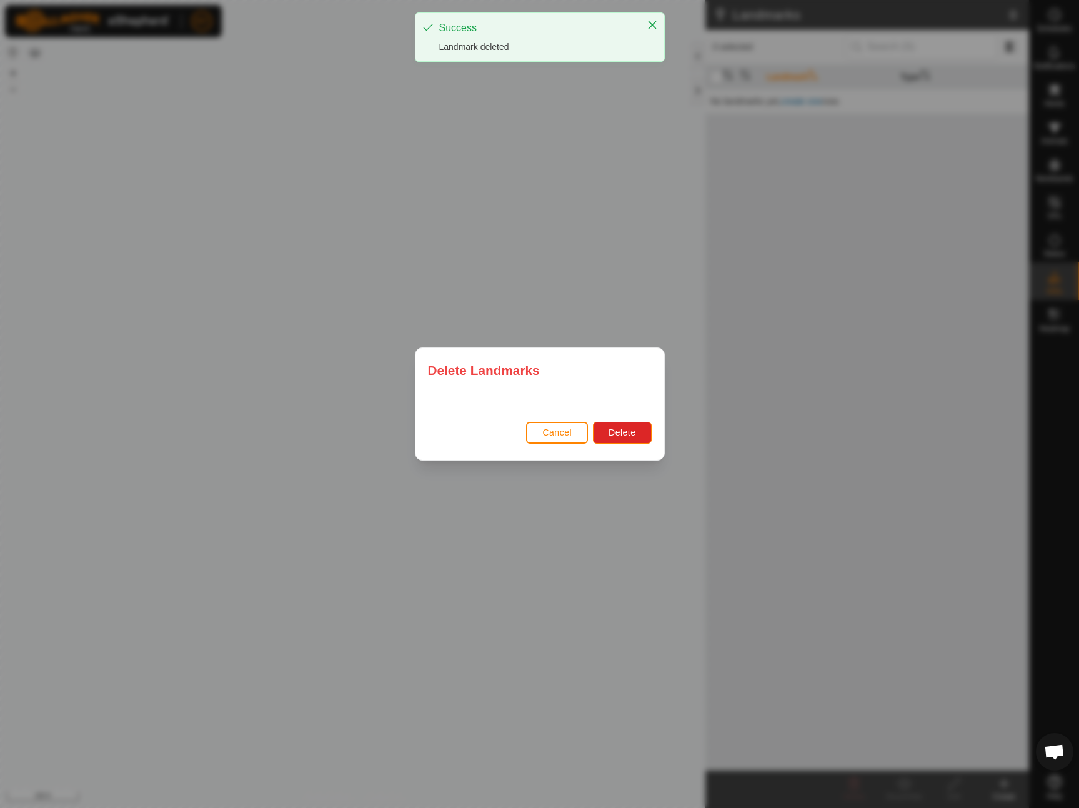
checkbox input "false"
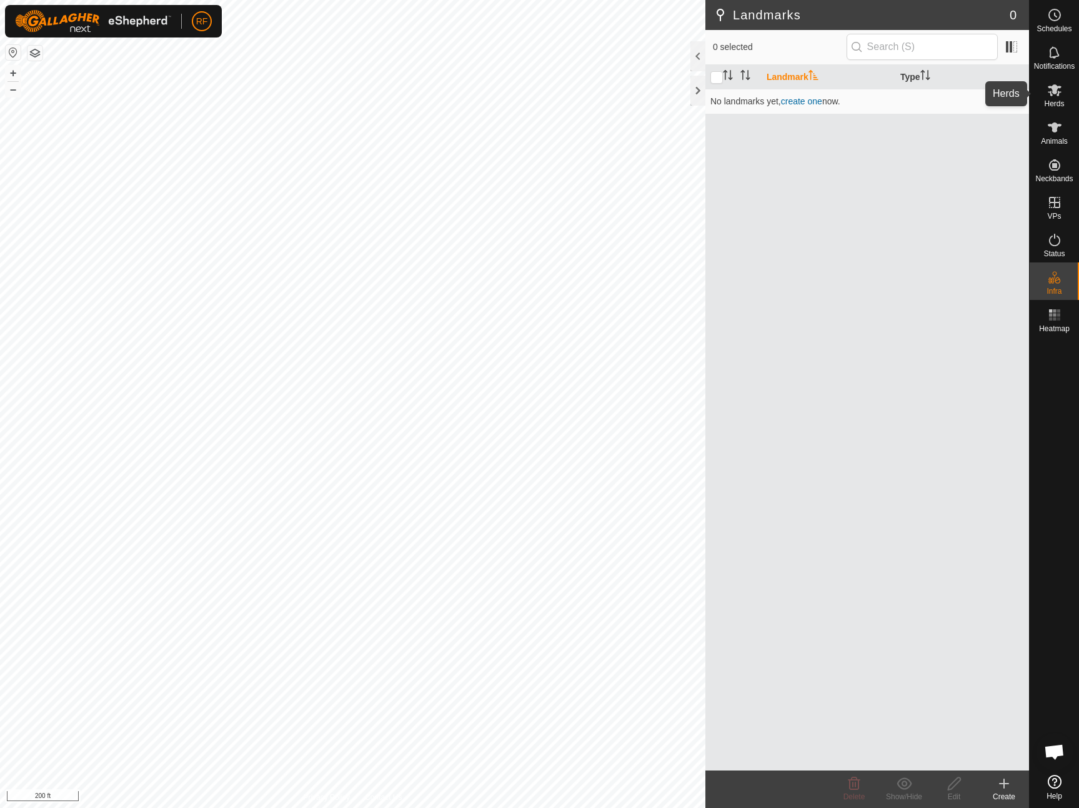
click at [1044, 100] on span "Herds" at bounding box center [1054, 103] width 20 height 7
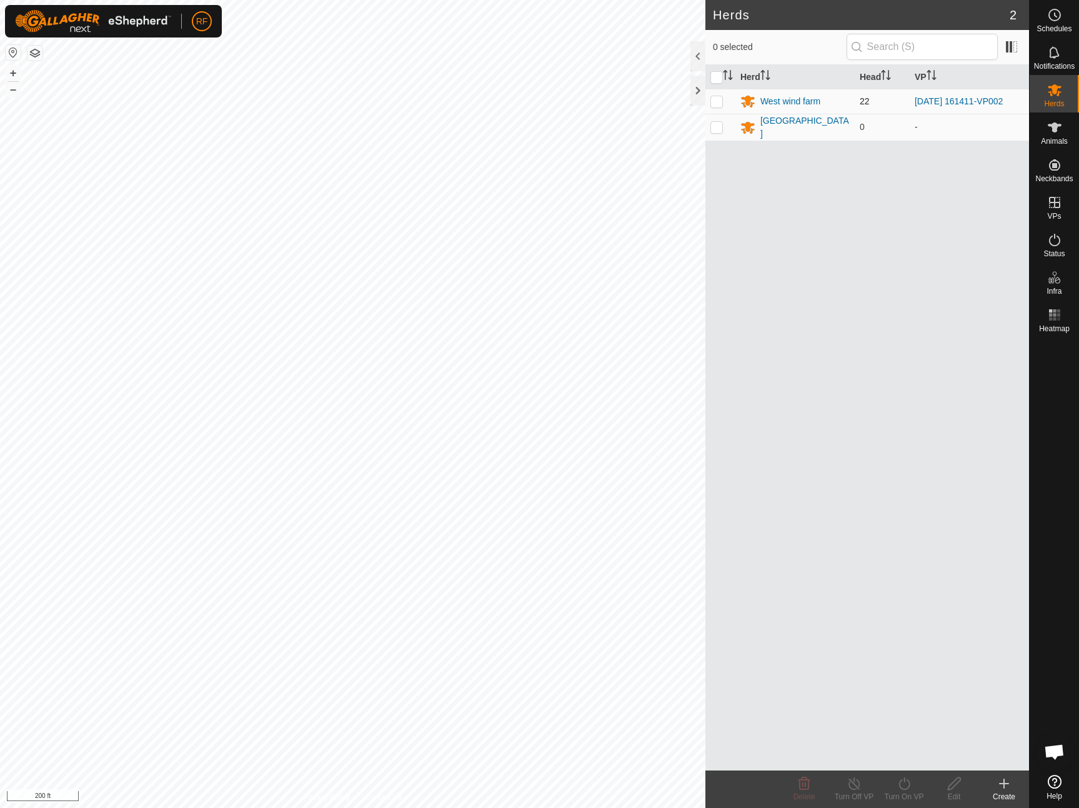
click at [713, 107] on td at bounding box center [720, 101] width 30 height 25
click at [714, 107] on td at bounding box center [720, 101] width 30 height 25
checkbox input "false"
click at [717, 126] on p-checkbox at bounding box center [716, 127] width 12 height 10
click at [718, 126] on p-checkbox at bounding box center [716, 127] width 12 height 10
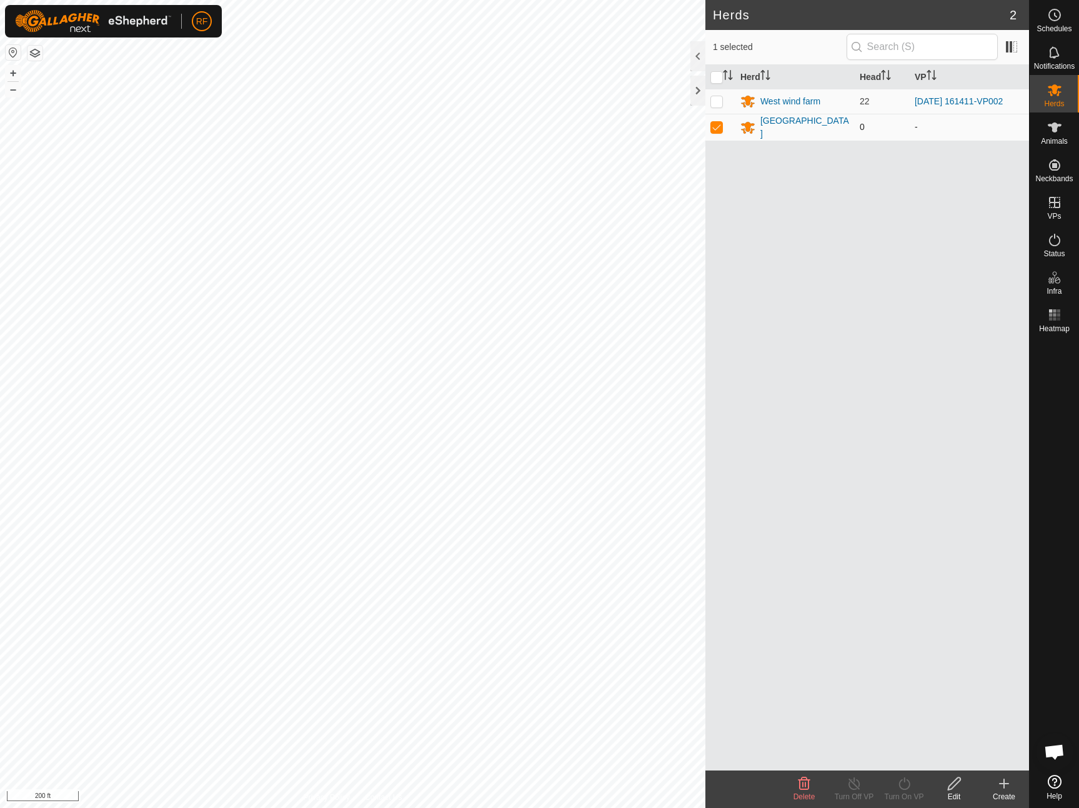
checkbox input "false"
click at [239, 96] on link "Logout" at bounding box center [259, 96] width 124 height 20
